Goal: Task Accomplishment & Management: Manage account settings

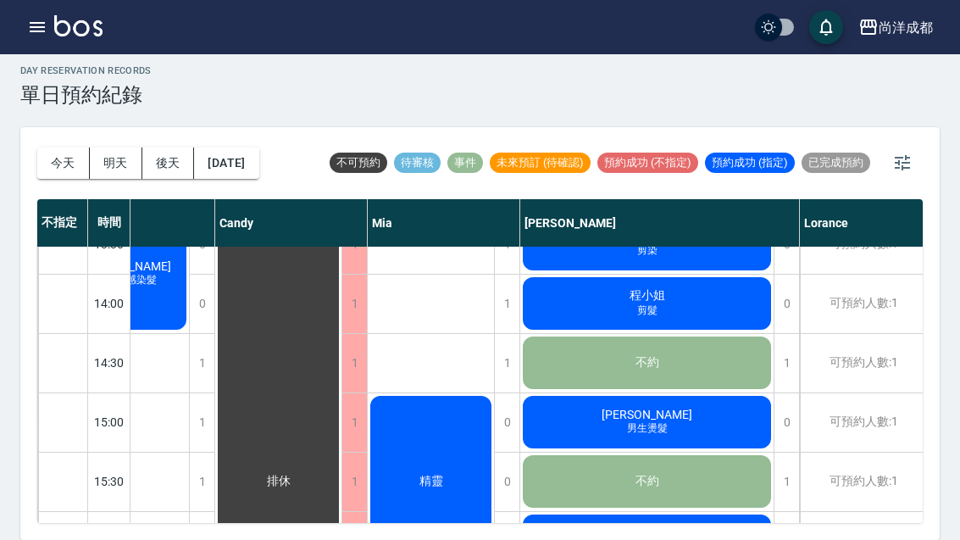
scroll to position [487, 62]
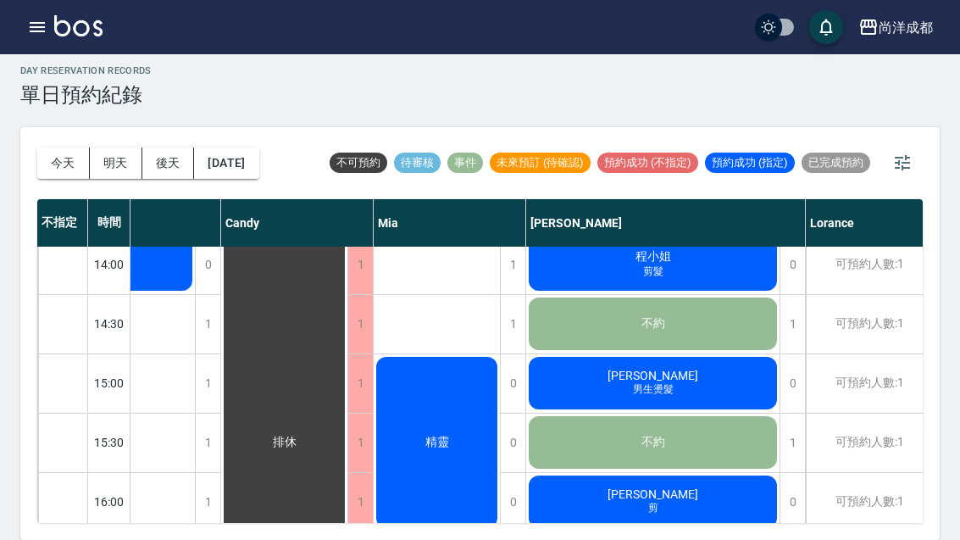
click at [587, 473] on div "林葳 剪" at bounding box center [652, 502] width 253 height 58
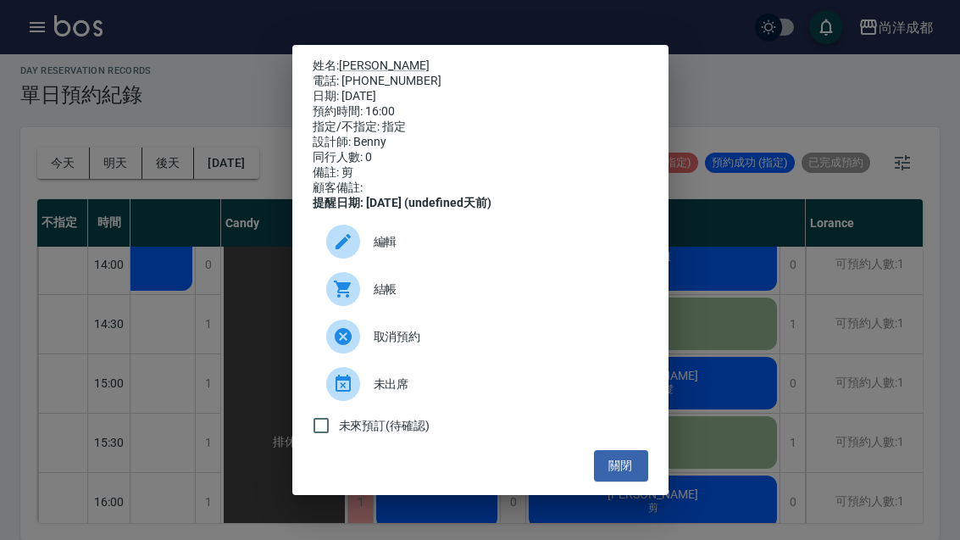
click at [787, 390] on div "姓名: 林葳 電話: 0978013630 日期: 2025/09/12 預約時間: 16:00 指定/不指定: 指定 設計師: Benny 同行人數: 0 …" at bounding box center [480, 270] width 960 height 540
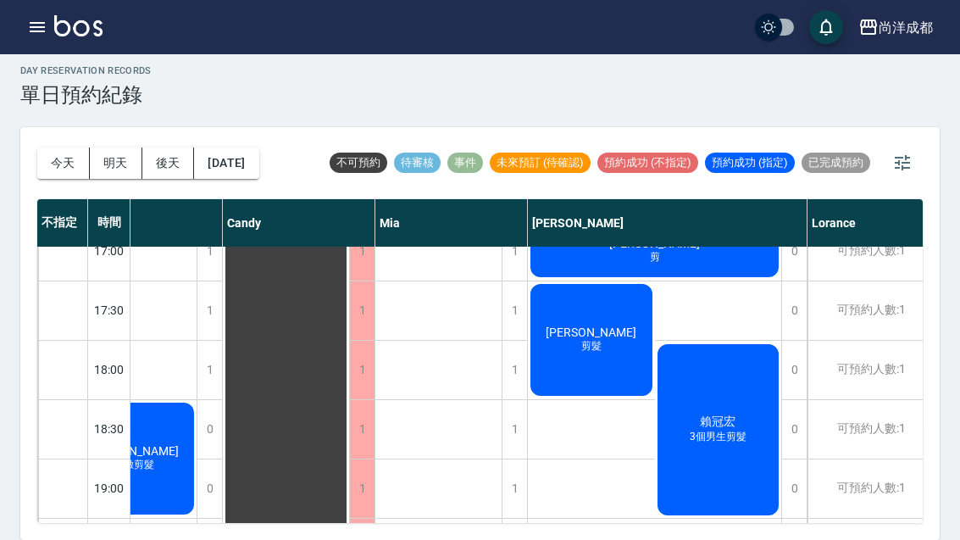
scroll to position [855, 60]
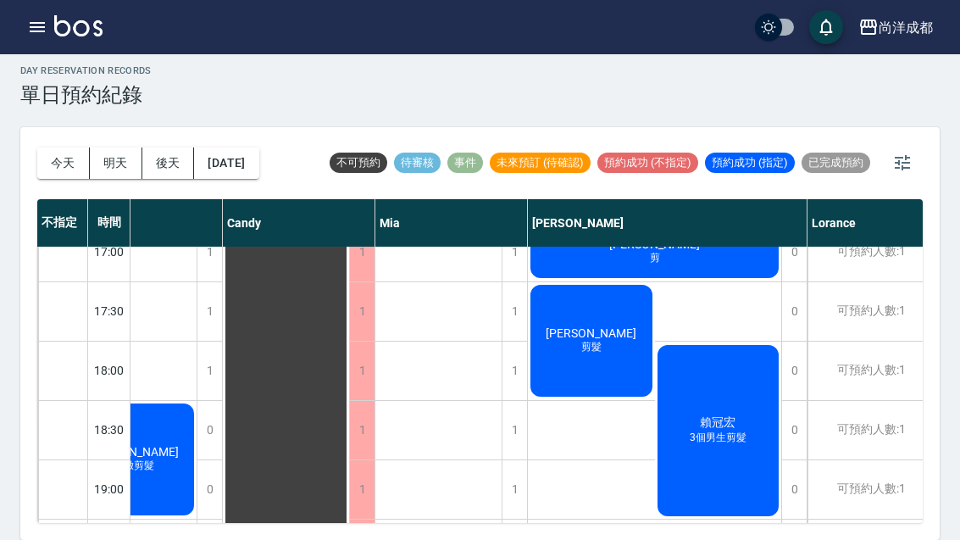
click at [804, 520] on div "1" at bounding box center [794, 549] width 25 height 58
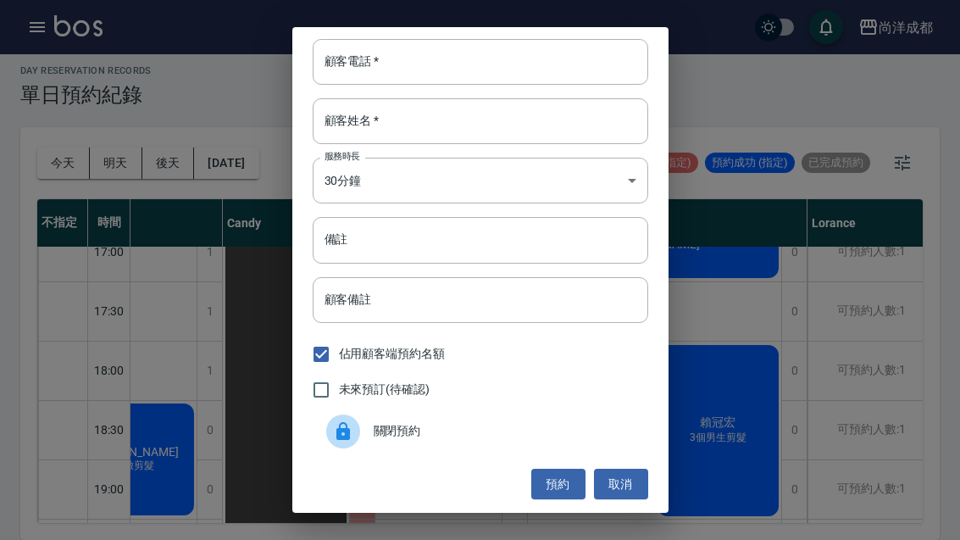
scroll to position [2, 0]
click at [469, 56] on input "顧客電話   *" at bounding box center [481, 62] width 336 height 46
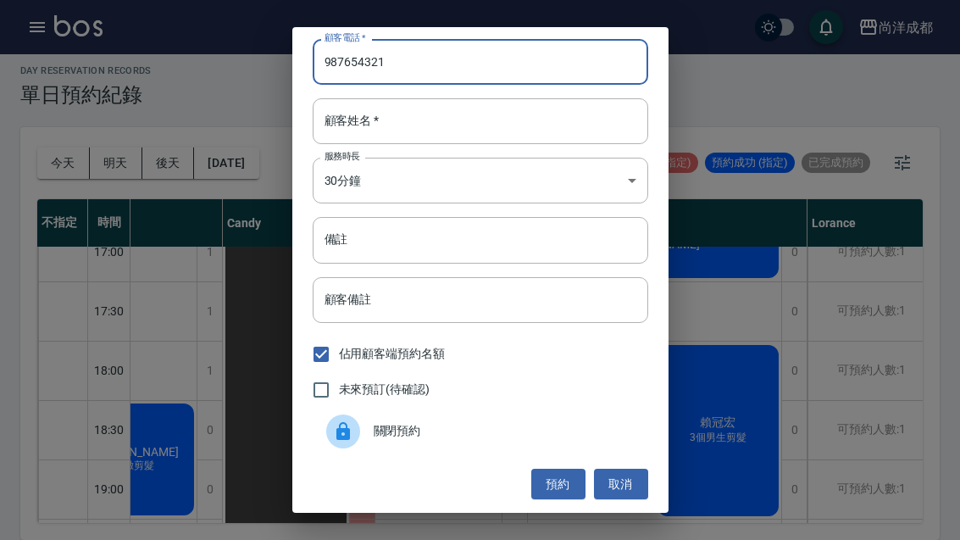
type input "987654321"
click at [448, 125] on input "顧客姓名   *" at bounding box center [481, 121] width 336 height 46
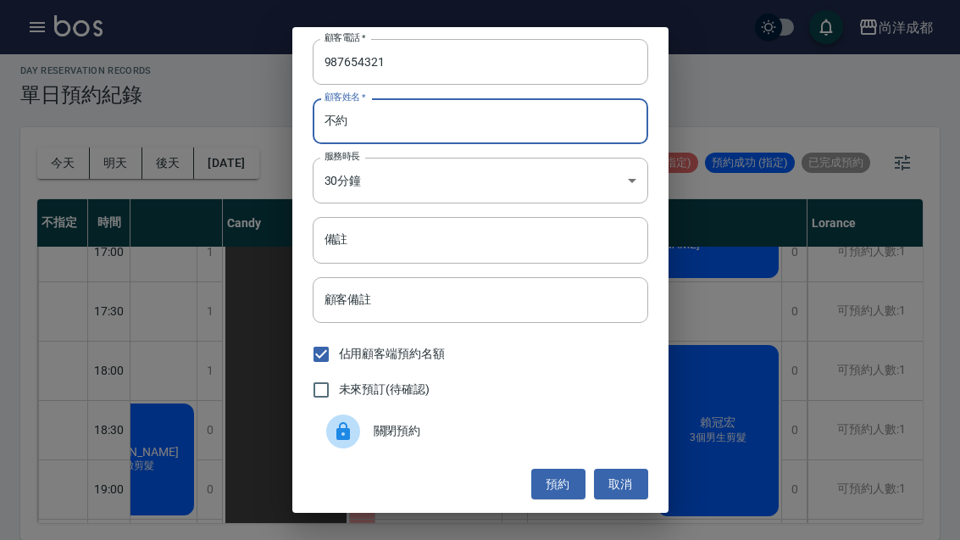
type input "不約"
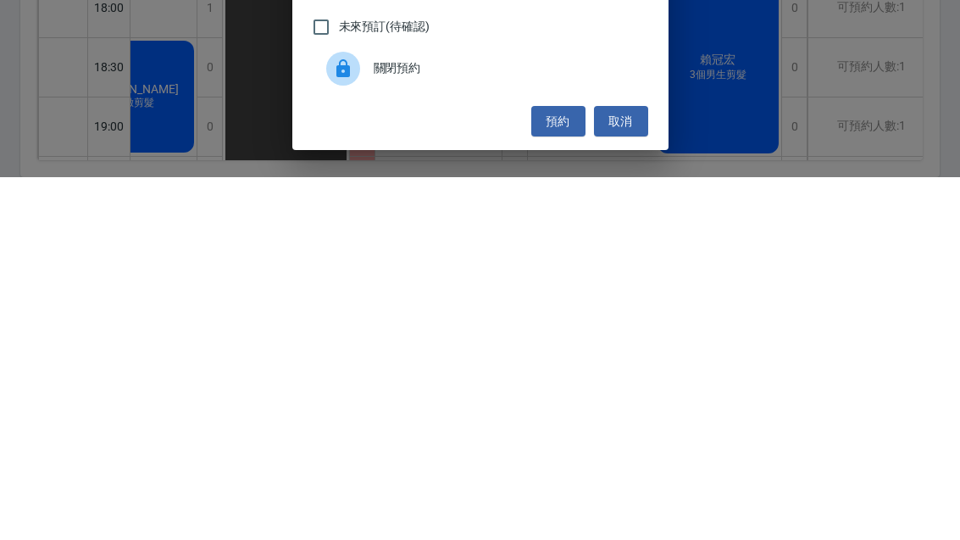
click at [550, 469] on button "預約" at bounding box center [558, 484] width 54 height 31
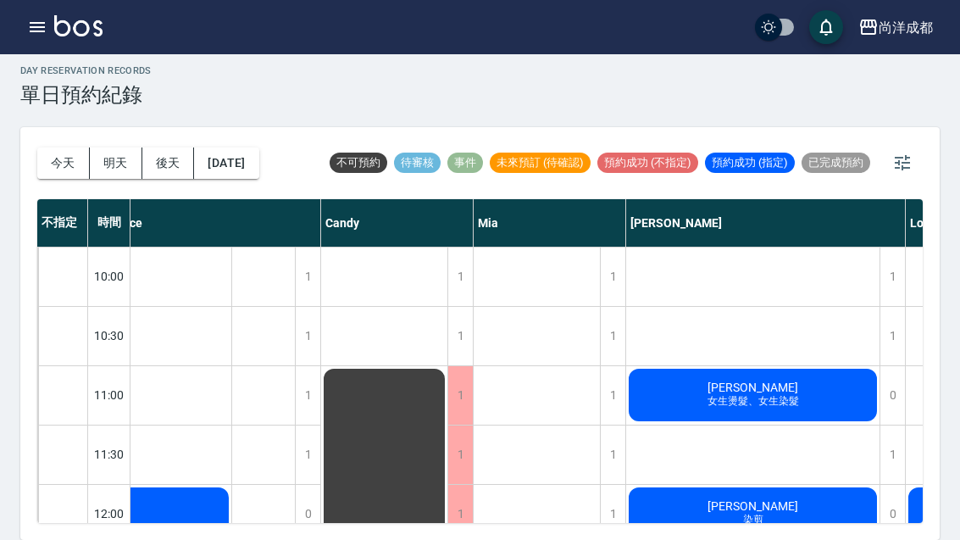
scroll to position [0, 25]
click at [811, 366] on div "李音瑢 女生燙髮、女生染髮" at bounding box center [752, 395] width 253 height 58
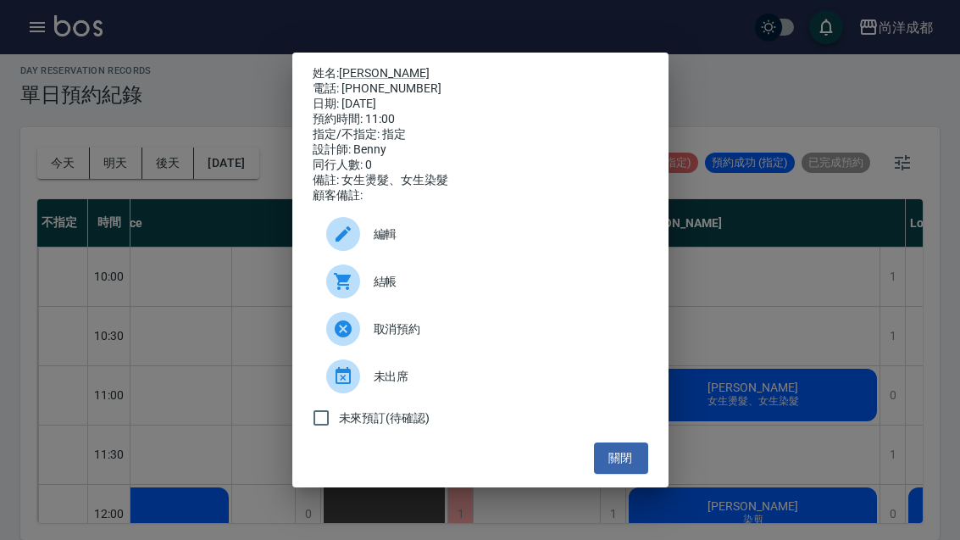
click at [361, 66] on link "李音瑢" at bounding box center [384, 73] width 91 height 14
click at [771, 468] on div "姓名: 李音瑢 電話: 0930763386 日期: 2025/09/12 預約時間: 11:00 指定/不指定: 指定 設計師: Benny 同行人數: 0…" at bounding box center [480, 270] width 960 height 540
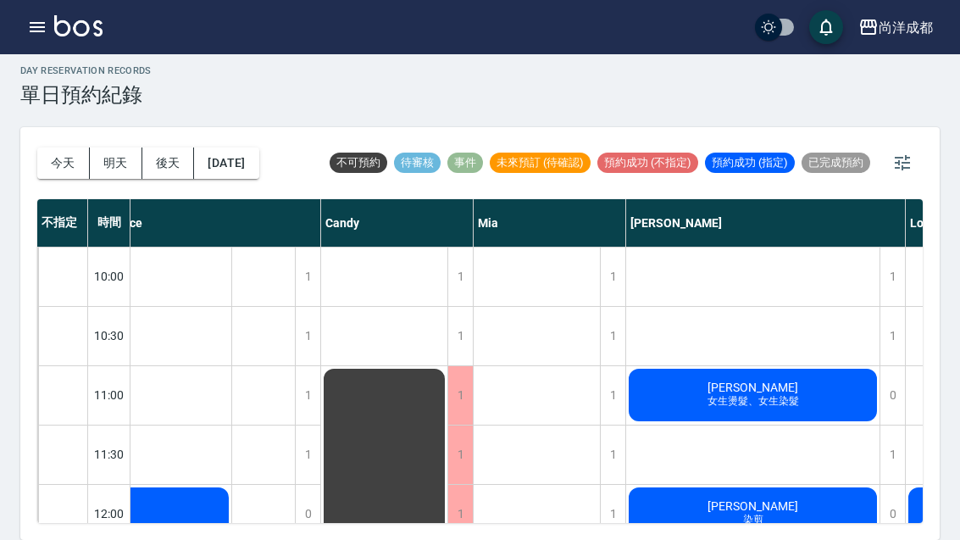
click at [766, 513] on span "染剪" at bounding box center [753, 520] width 27 height 14
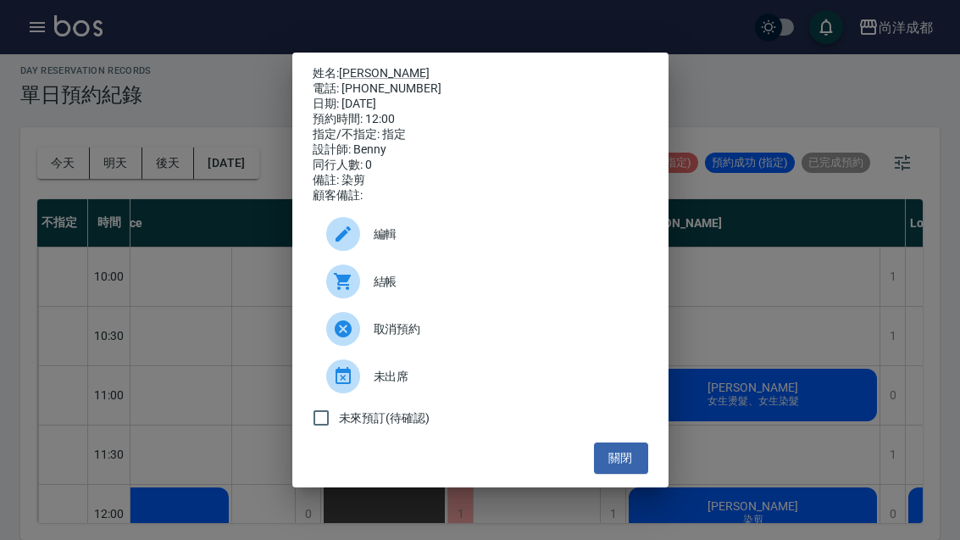
click at [358, 66] on link "張乙文" at bounding box center [384, 73] width 91 height 14
click at [803, 265] on div "姓名: 張乙文 電話: 0917588185 日期: 2025/09/12 預約時間: 12:00 指定/不指定: 指定 設計師: Benny 同行人數: 0…" at bounding box center [480, 270] width 960 height 540
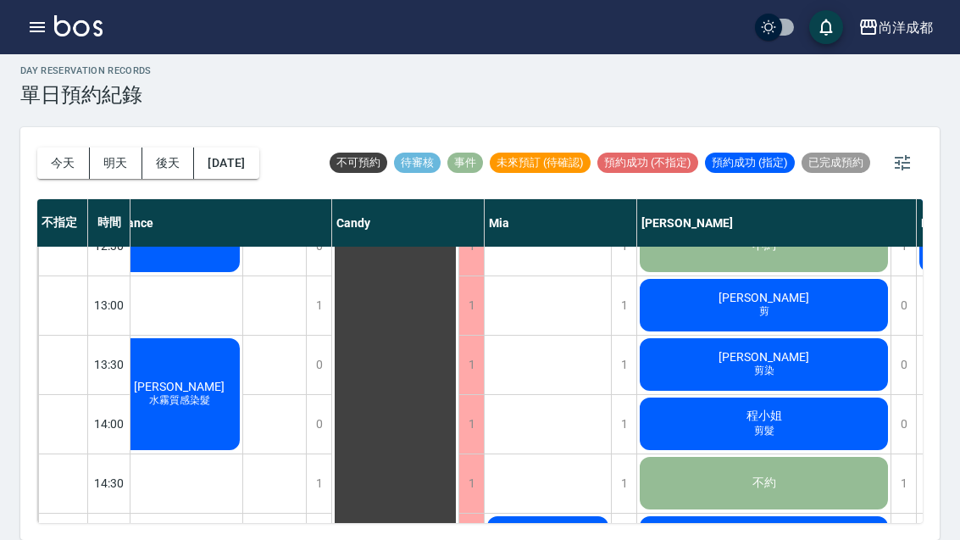
scroll to position [328, 14]
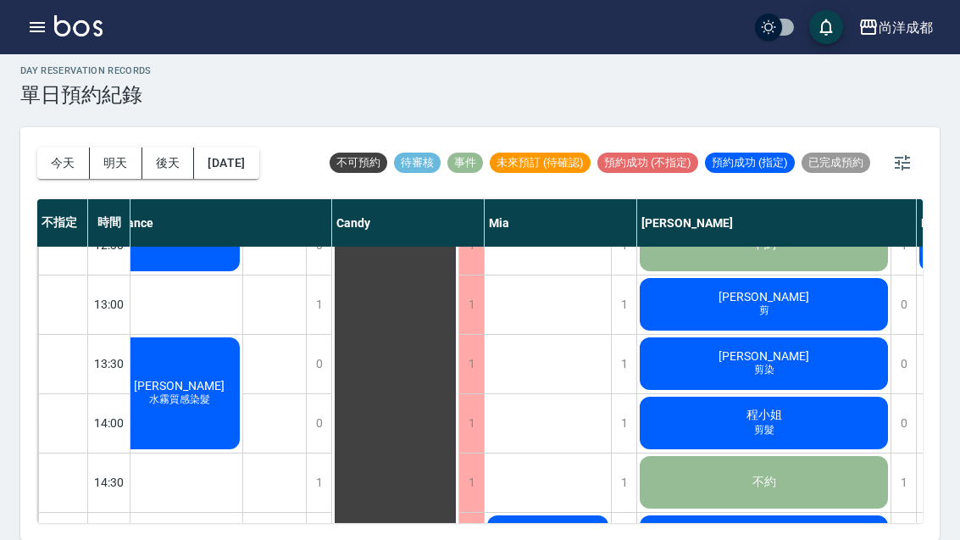
click at [804, 275] on div "藍吉賢 剪" at bounding box center [763, 304] width 253 height 58
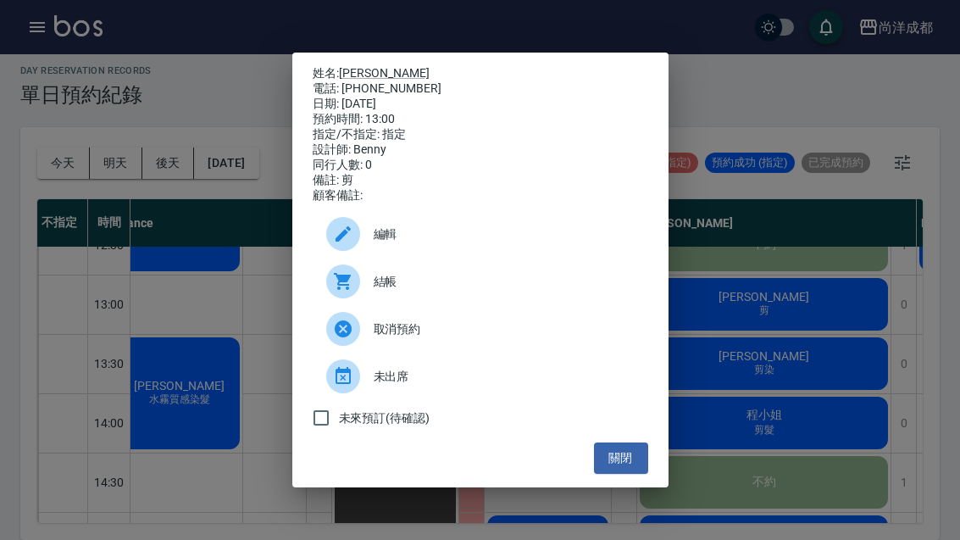
click at [359, 66] on link "藍吉賢" at bounding box center [384, 73] width 91 height 14
click at [826, 335] on div "姓名: 藍吉賢 電話: 0975288131 日期: 2025/09/12 預約時間: 13:00 指定/不指定: 指定 設計師: Benny 同行人數: 0…" at bounding box center [480, 270] width 960 height 540
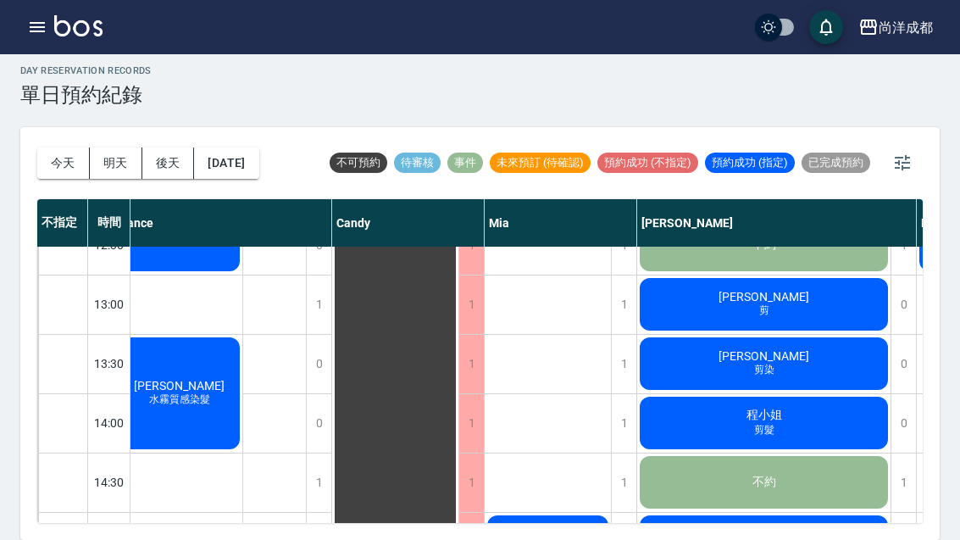
click at [818, 335] on div "樊佳麟 剪染" at bounding box center [763, 364] width 253 height 58
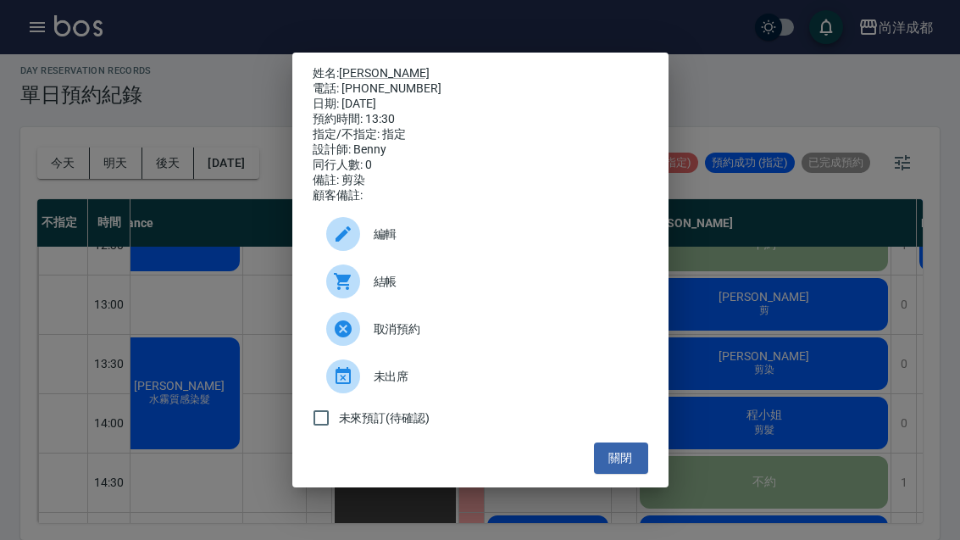
click at [356, 68] on link "[PERSON_NAME]" at bounding box center [384, 73] width 91 height 14
click at [806, 379] on div "姓名: 樊佳麟 電話: 0918630120 日期: 2025/09/12 預約時間: 13:30 指定/不指定: 指定 設計師: Benny 同行人數: 0…" at bounding box center [480, 270] width 960 height 540
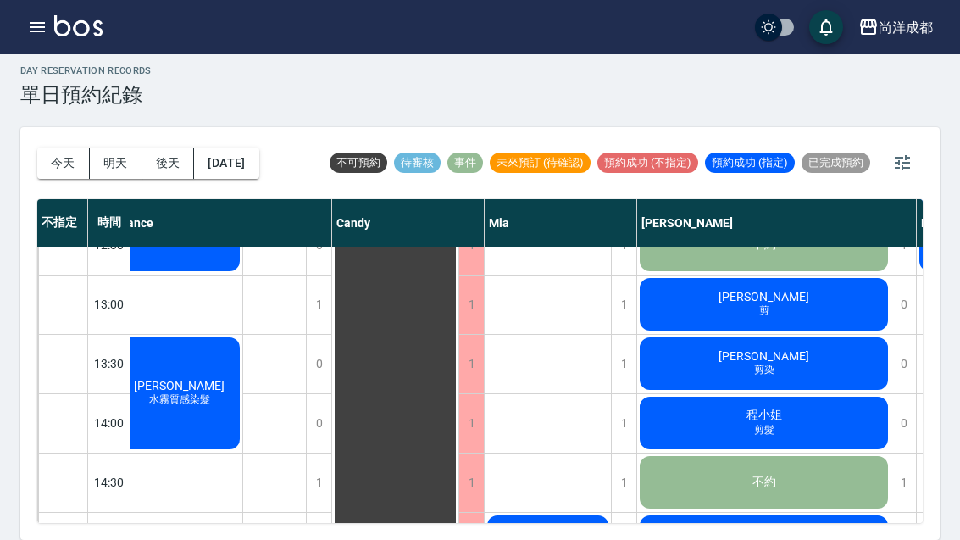
click at [810, 394] on div "程小姐 剪髮" at bounding box center [763, 423] width 253 height 58
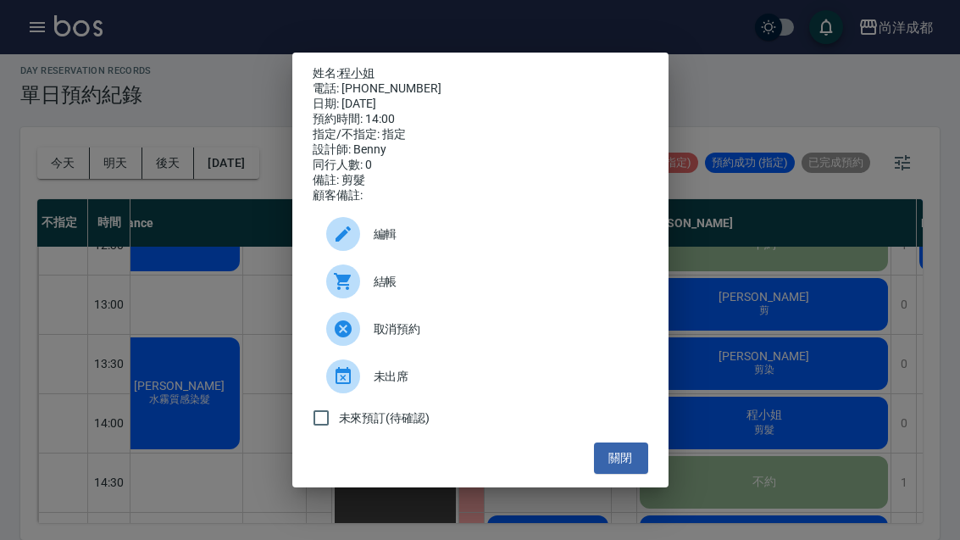
click at [343, 81] on div "電話: 0986202666" at bounding box center [481, 88] width 336 height 15
click at [354, 66] on link "程小姐" at bounding box center [357, 73] width 36 height 14
click at [814, 502] on div "姓名: 程小姐 電話: 0986202666 日期: 2025/09/12 預約時間: 14:00 指定/不指定: 指定 設計師: Benny 同行人數: 0…" at bounding box center [480, 270] width 960 height 540
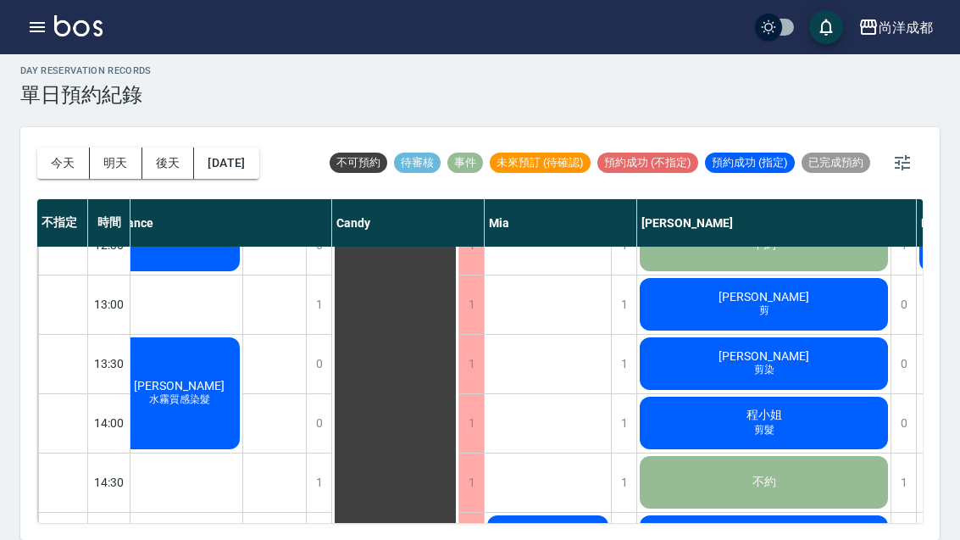
click at [776, 539] on span "男生燙髮" at bounding box center [764, 548] width 47 height 14
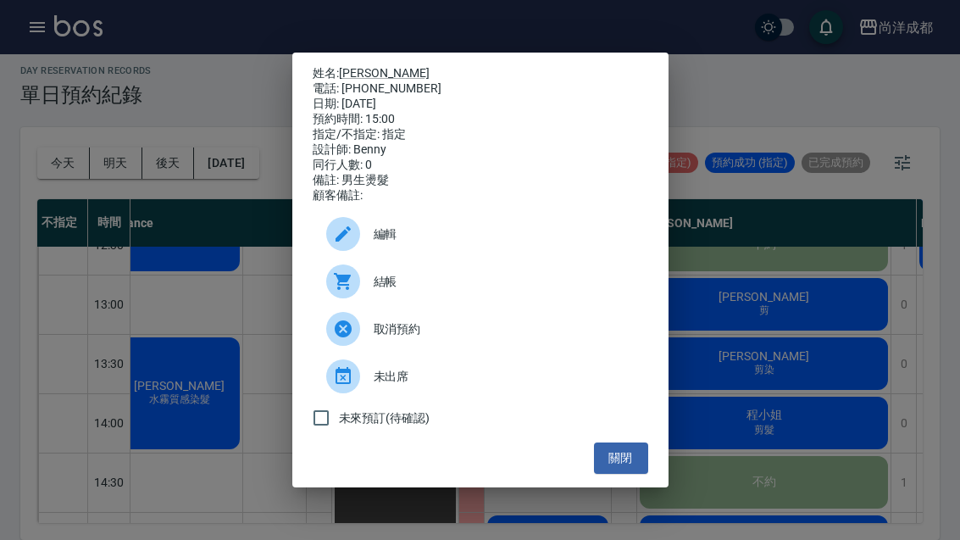
click at [359, 66] on link "張閔豪" at bounding box center [384, 73] width 91 height 14
click at [762, 336] on div "姓名: 張閔豪 電話: 0972707032 日期: 2025/09/12 預約時間: 15:00 指定/不指定: 指定 設計師: Benny 同行人數: 0…" at bounding box center [480, 270] width 960 height 540
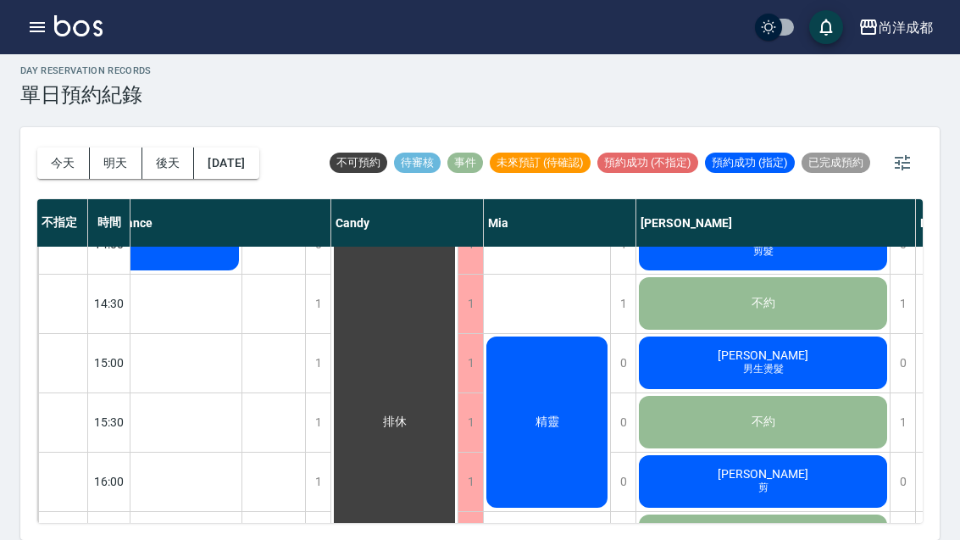
scroll to position [509, 18]
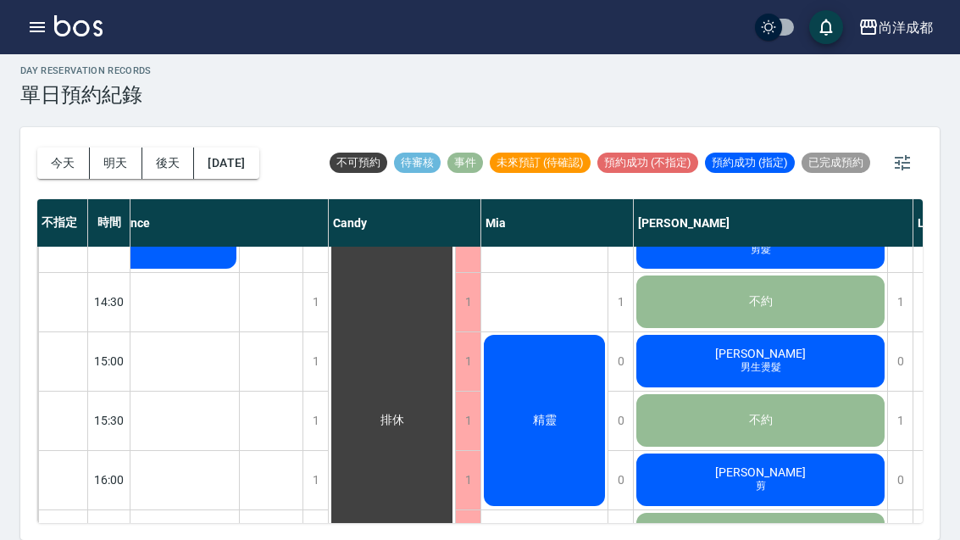
click at [787, 332] on div "張閔豪 男生燙髮" at bounding box center [760, 361] width 253 height 58
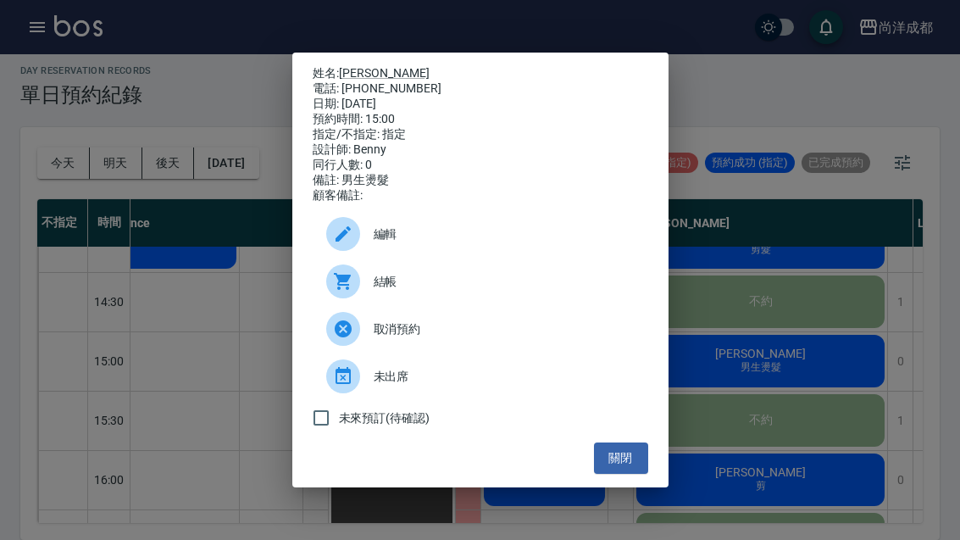
click at [368, 68] on link "張閔豪" at bounding box center [384, 73] width 91 height 14
click at [821, 310] on div "姓名: 張閔豪 電話: 0972707032 日期: 2025/09/12 預約時間: 15:00 指定/不指定: 指定 設計師: Benny 同行人數: 0…" at bounding box center [480, 270] width 960 height 540
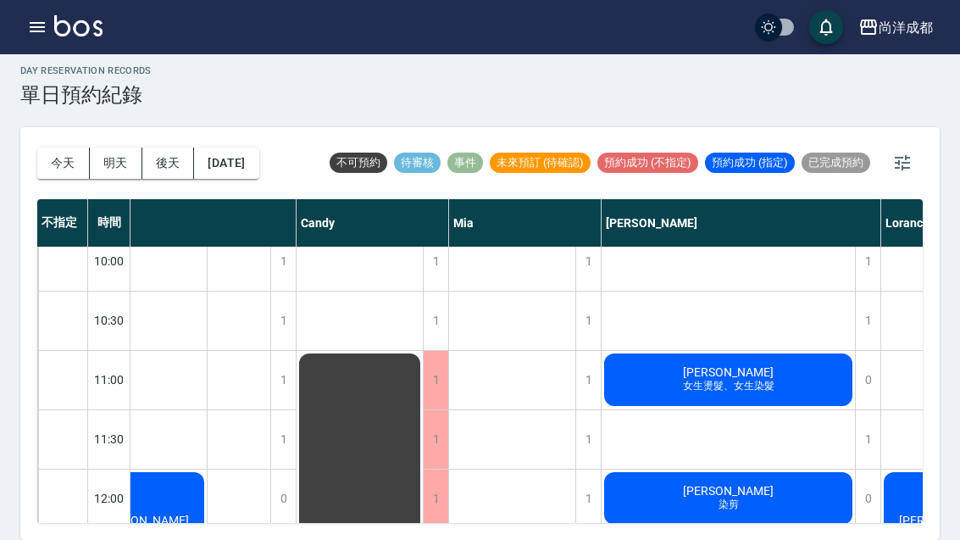
scroll to position [17, 53]
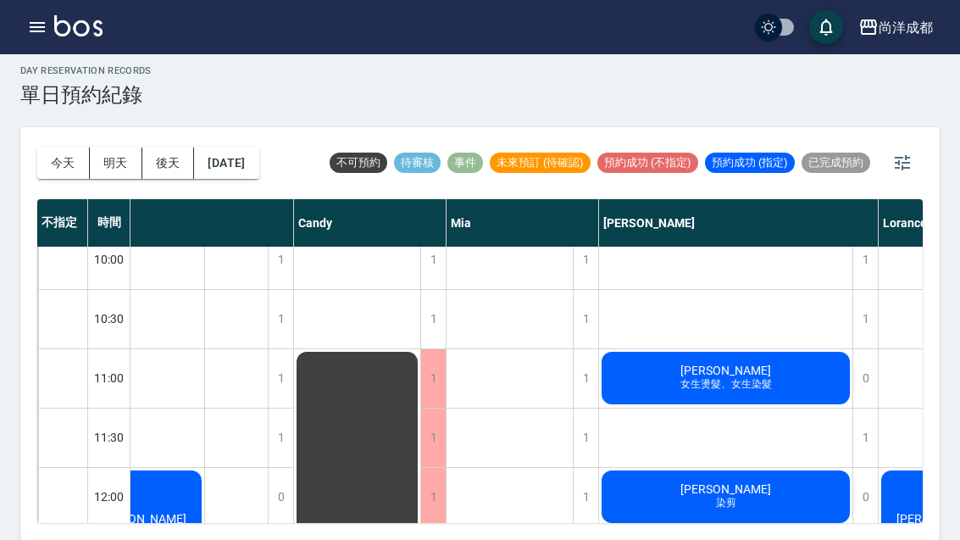
click at [742, 377] on span "女生燙髮、女生染髮" at bounding box center [726, 384] width 98 height 14
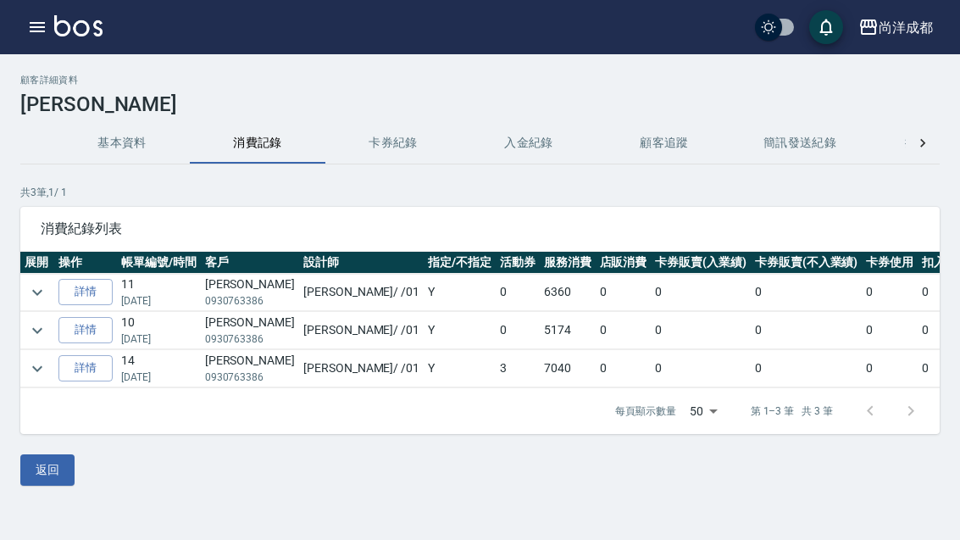
click at [75, 373] on link "詳情" at bounding box center [85, 368] width 54 height 26
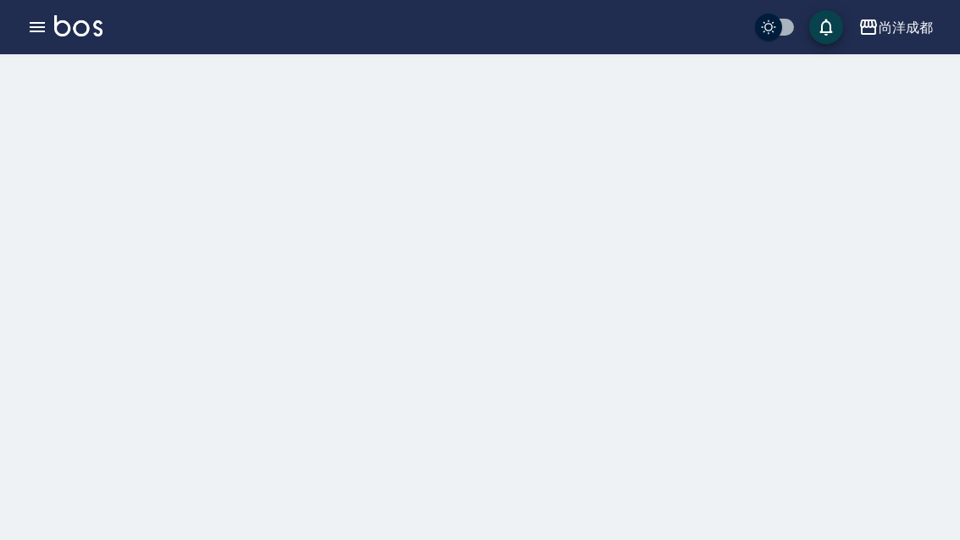
click at [75, 373] on div at bounding box center [480, 270] width 960 height 540
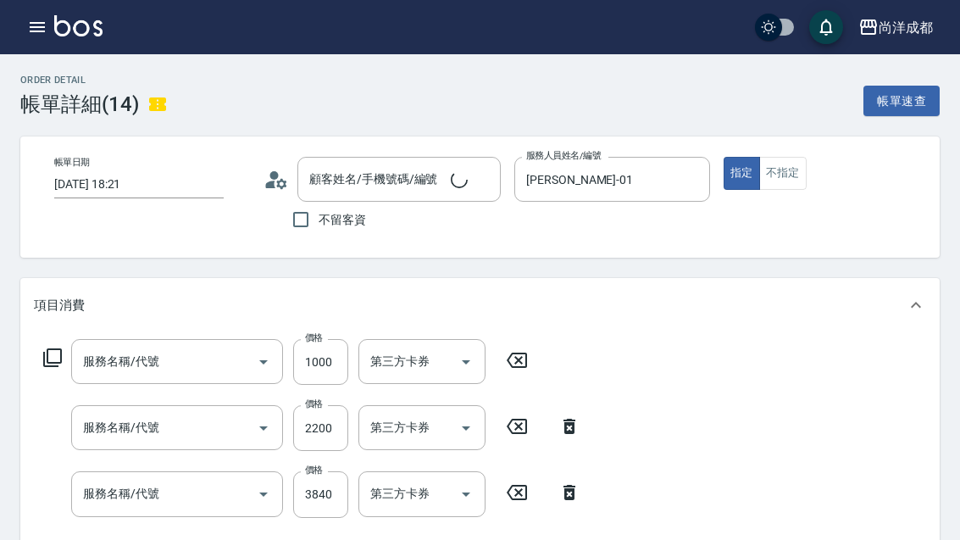
type input "2025/01/13 18:21"
type input "[PERSON_NAME]-01"
type input "可洛娜護髮(603)"
type input "染髮(501)"
type input "燙髮(301)"
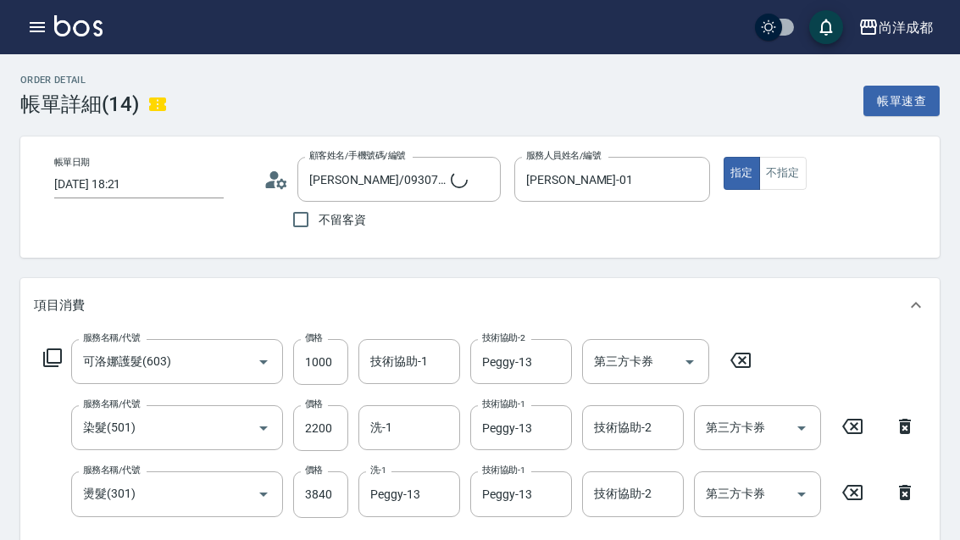
type input "李音瑢/0930763386/null"
type input "信用卡"
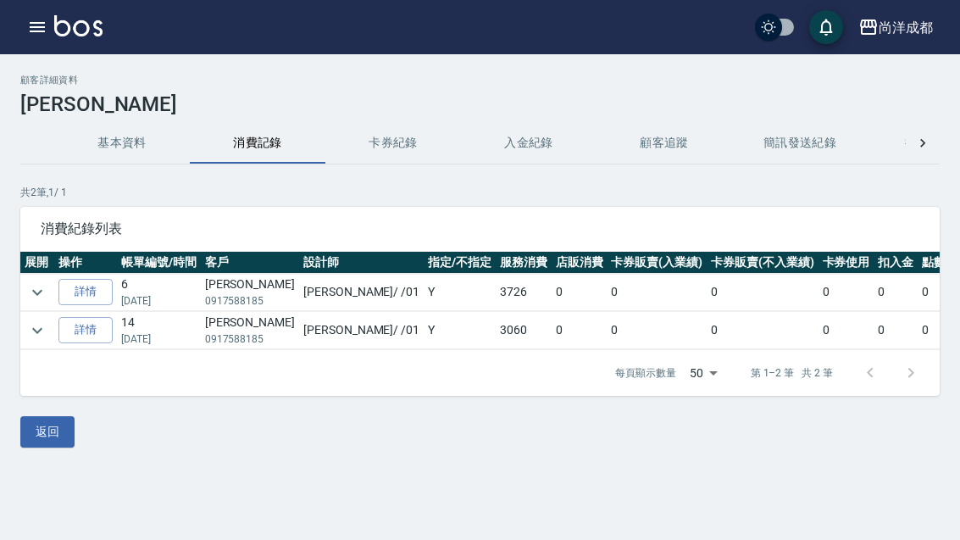
click at [104, 290] on link "詳情" at bounding box center [85, 292] width 54 height 26
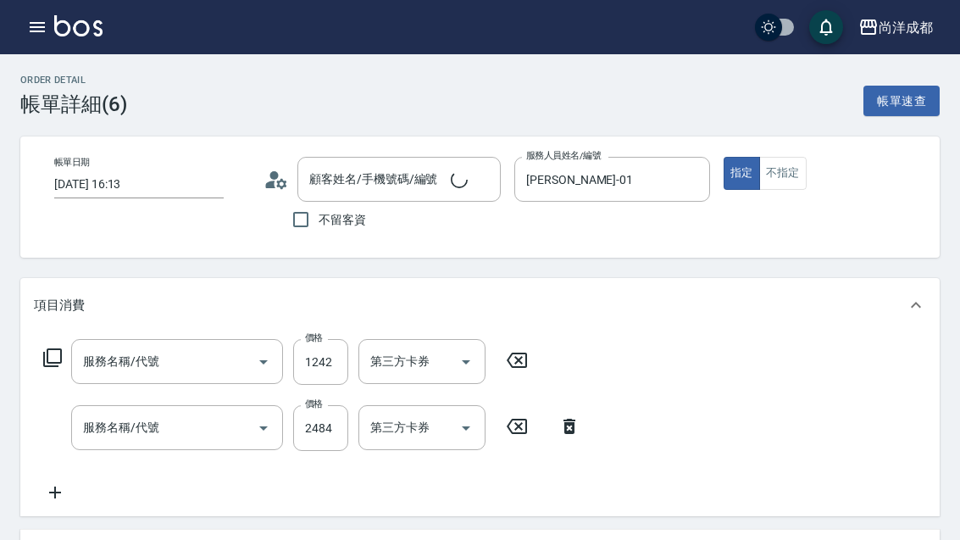
type input "[DATE] 16:13"
type input "[PERSON_NAME]-01"
type input "[PERSON_NAME]/0917588185/"
type input "自備護髮(1000以上)(601)"
type input "燙髮(301)"
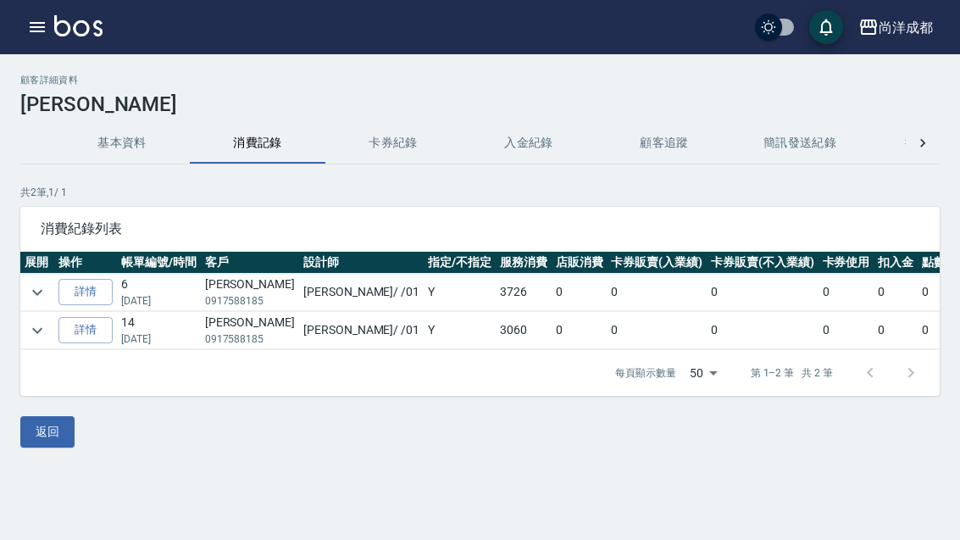
click at [86, 338] on link "詳情" at bounding box center [85, 330] width 54 height 26
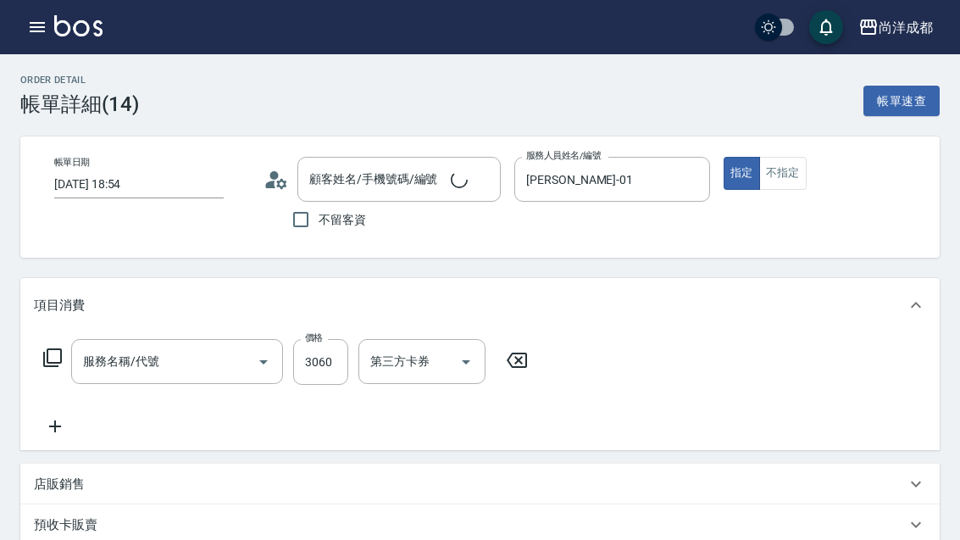
type input "2025/03/15 18:54"
type input "Benny-01"
type input "300"
type input "燙髮(301)"
type input "張乙文/0917588185/"
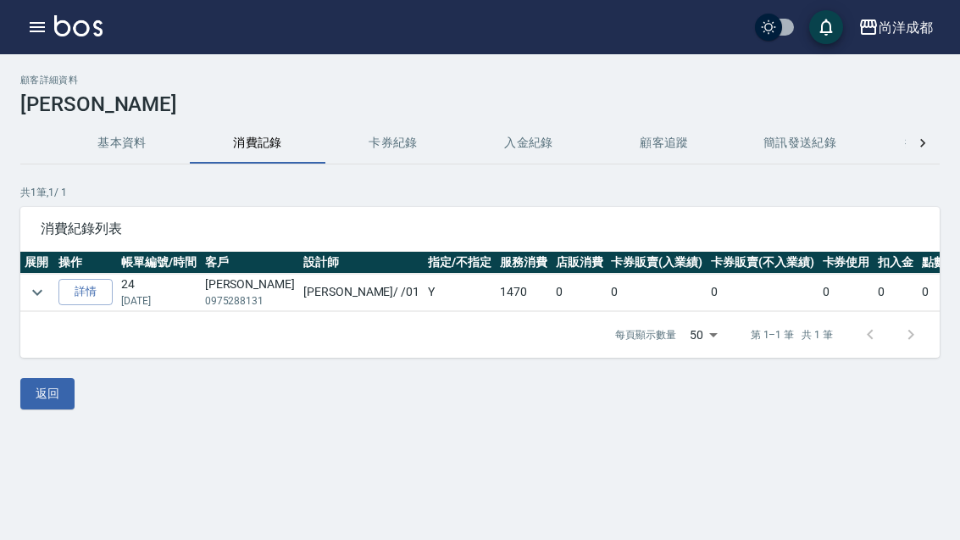
click at [84, 295] on link "詳情" at bounding box center [85, 292] width 54 height 26
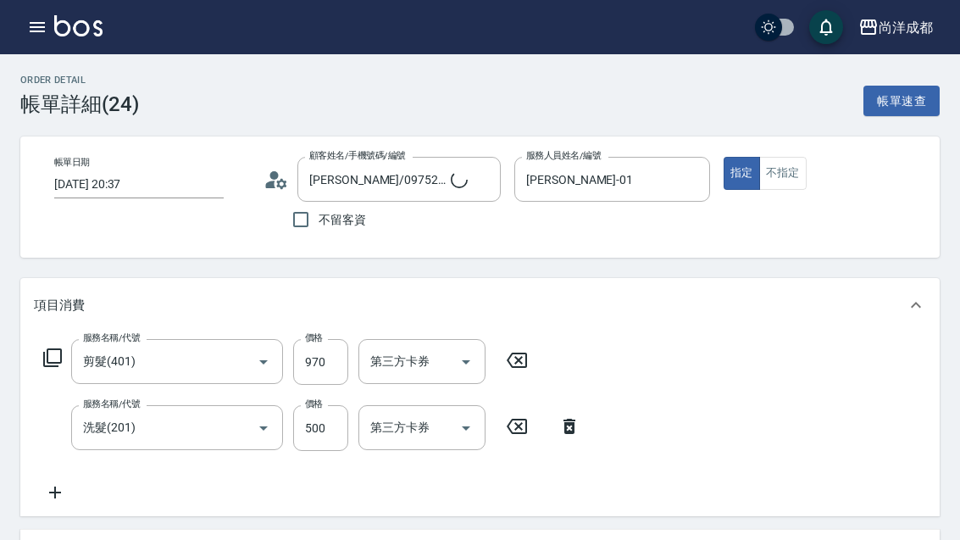
type input "2025/06/06 20:37"
type input "藍吉賢/0975288131/"
type input "[PERSON_NAME]-01"
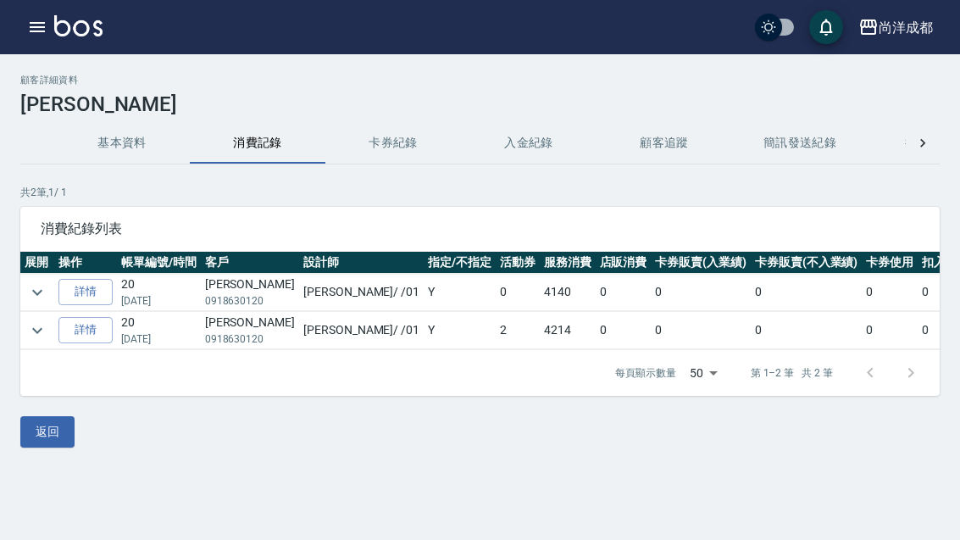
click at [85, 286] on link "詳情" at bounding box center [85, 292] width 54 height 26
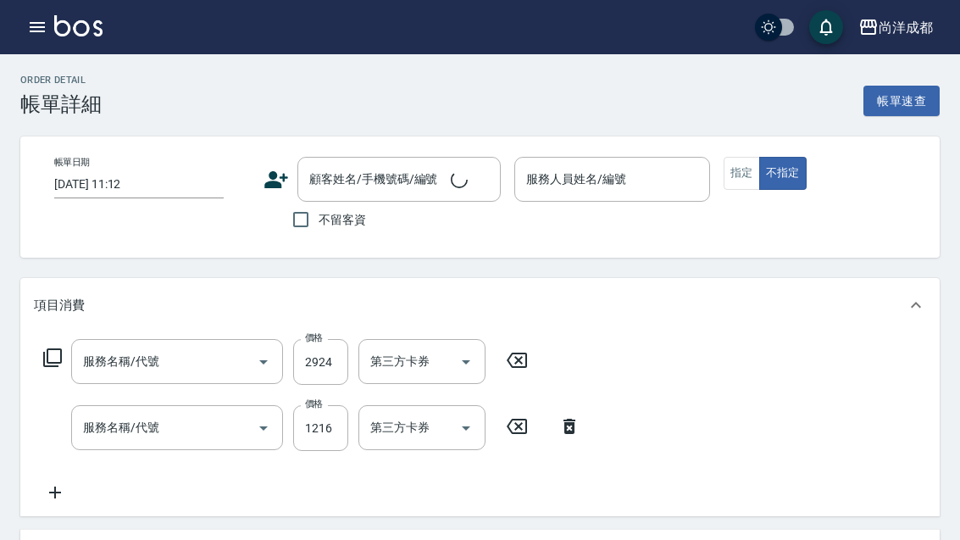
type input "染髮(501)"
type input "剪髮(401)"
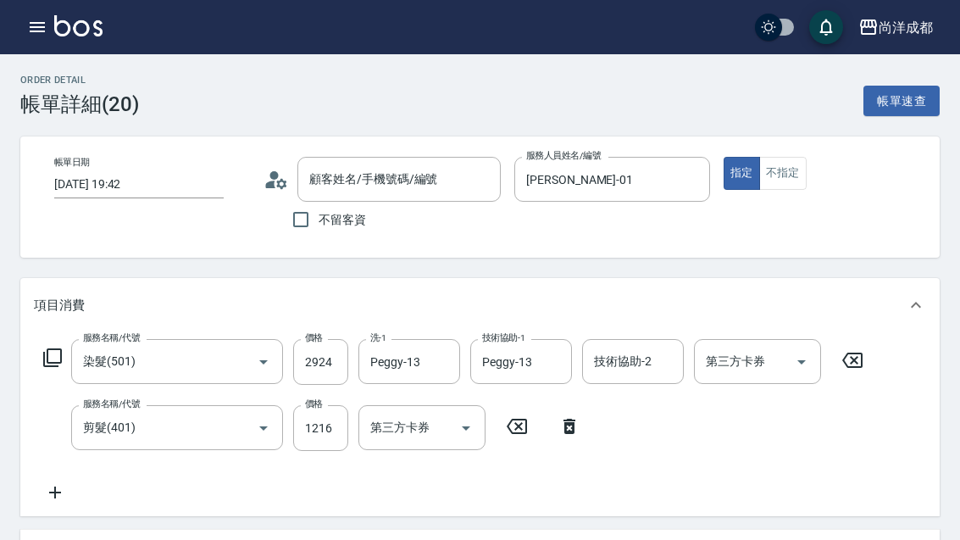
type input "[DATE] 19:42"
type input "[PERSON_NAME]-01"
type input "[PERSON_NAME]/0918630120/"
type input "信用卡"
